Goal: Complete application form

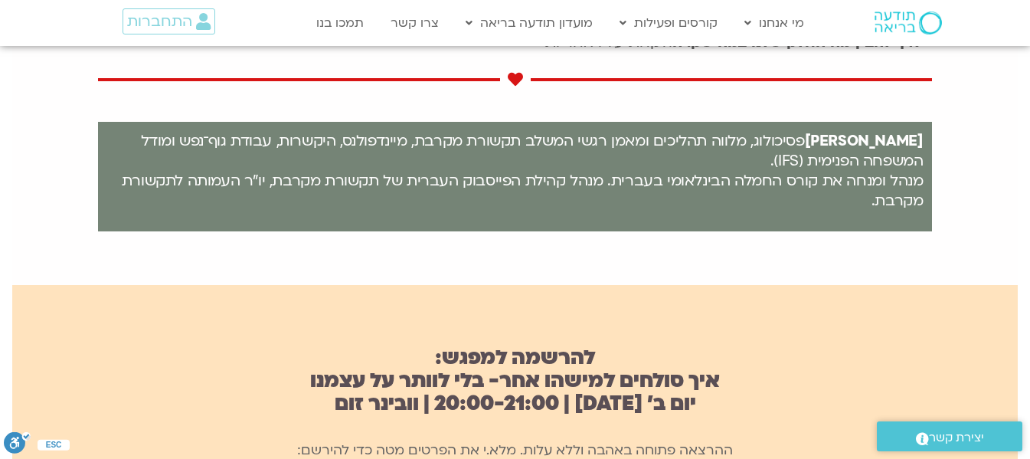
scroll to position [919, 0]
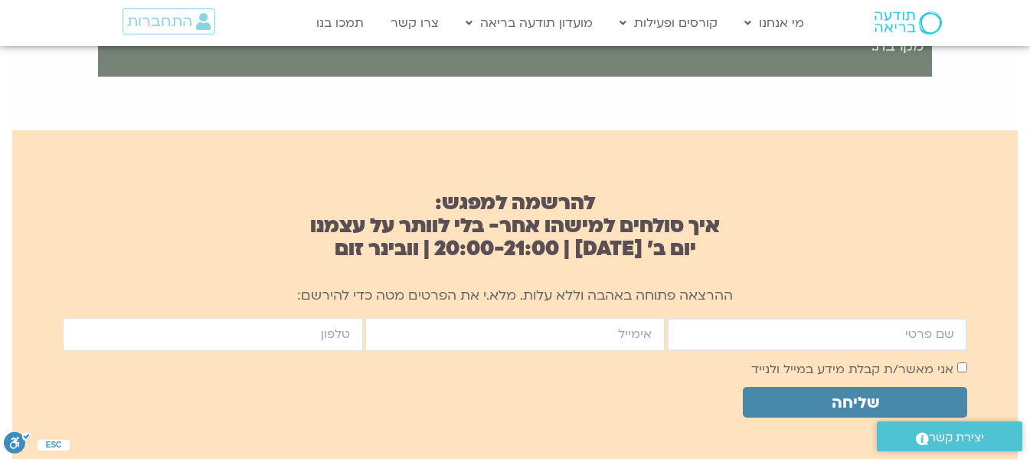
click at [873, 336] on input "firstname" at bounding box center [817, 334] width 300 height 33
type input "לילך שפר"
type input "lilachyalon@gmail.com"
type input "0526133015"
click at [841, 402] on span "שליחה" at bounding box center [855, 403] width 47 height 18
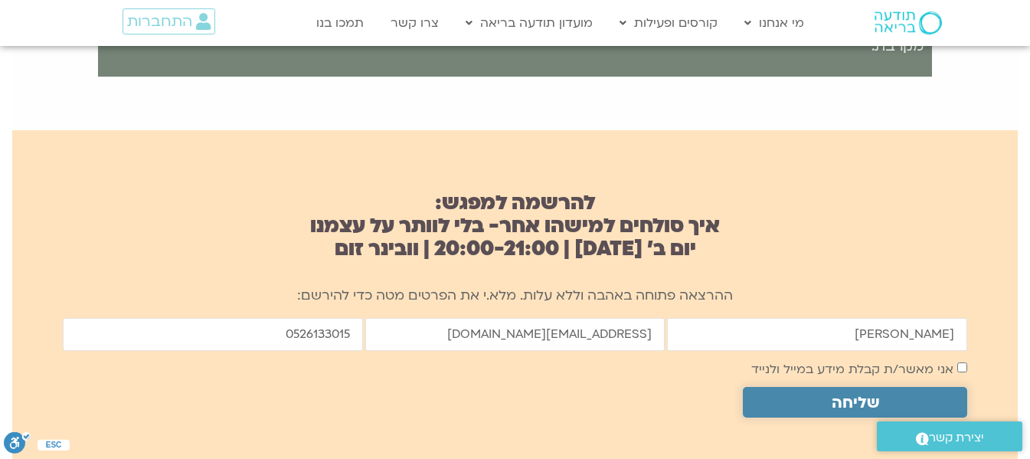
click at [875, 395] on span "שליחה" at bounding box center [855, 403] width 47 height 18
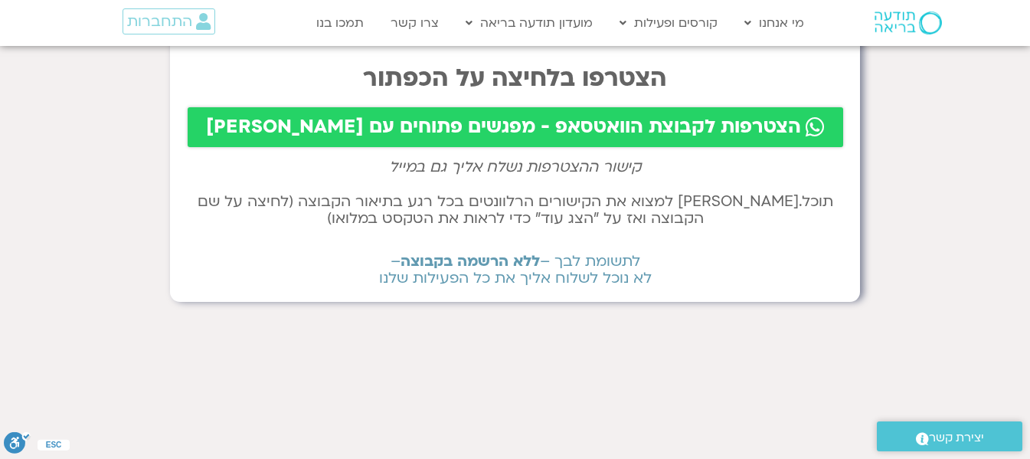
scroll to position [153, 0]
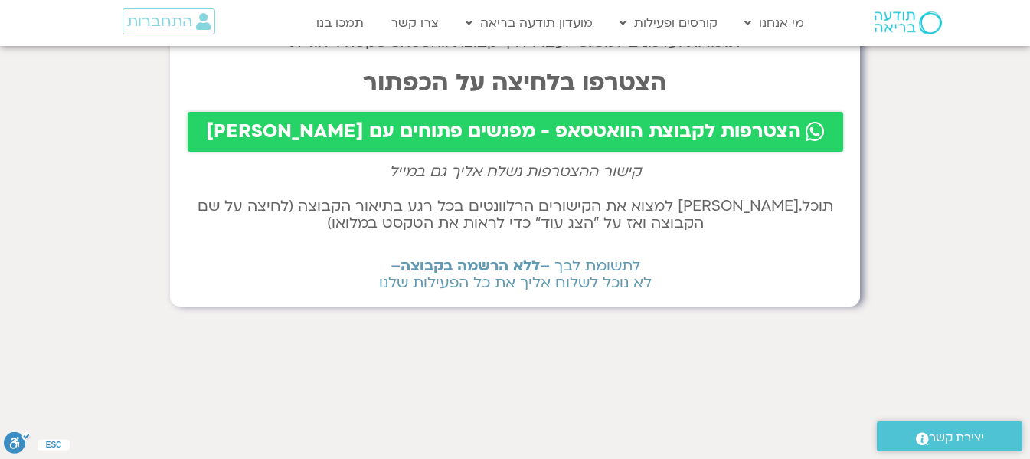
click at [646, 131] on span "הצטרפות לקבוצת הוואטסאפ - מפגשים פתוחים עם [PERSON_NAME]" at bounding box center [503, 131] width 595 height 21
